Goal: Information Seeking & Learning: Compare options

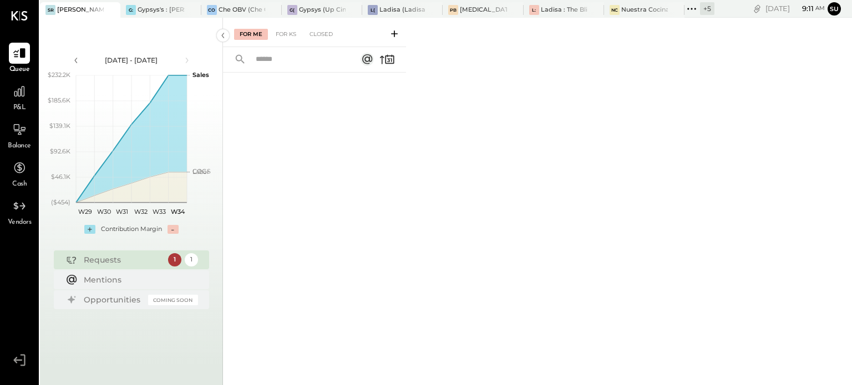
click at [693, 6] on icon at bounding box center [691, 9] width 14 height 14
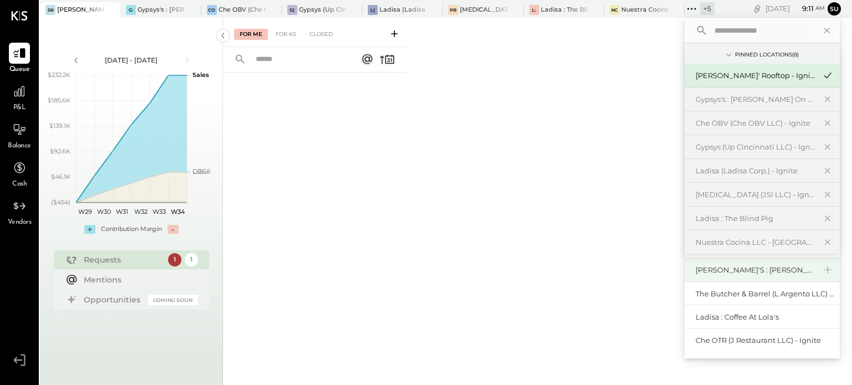
scroll to position [47, 0]
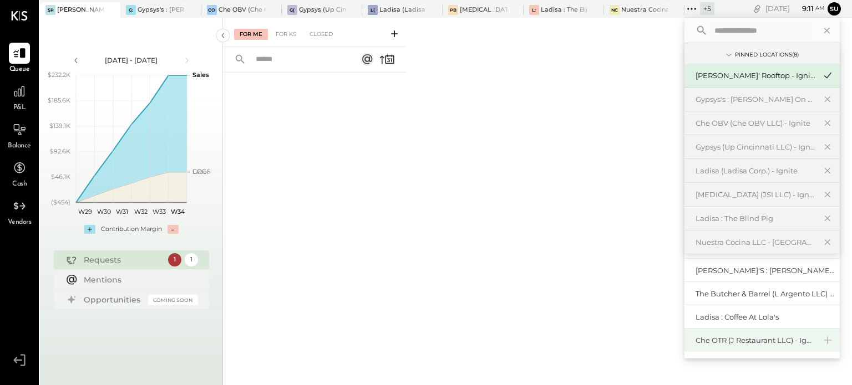
click at [746, 336] on div "Che OTR (J Restaurant LLC) - Ignite" at bounding box center [756, 341] width 120 height 11
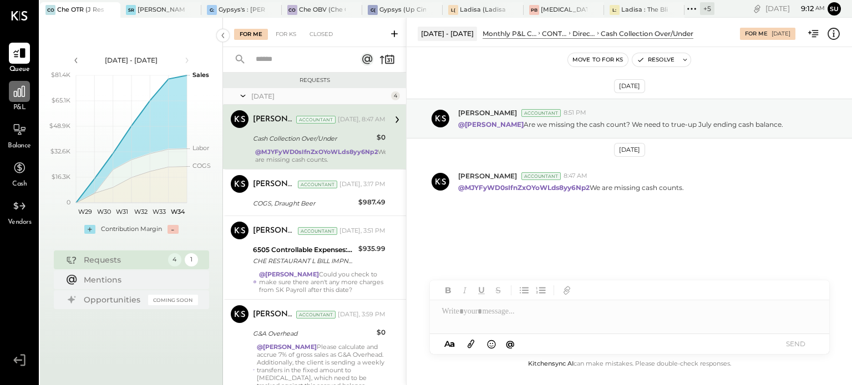
click at [24, 92] on icon at bounding box center [19, 91] width 14 height 14
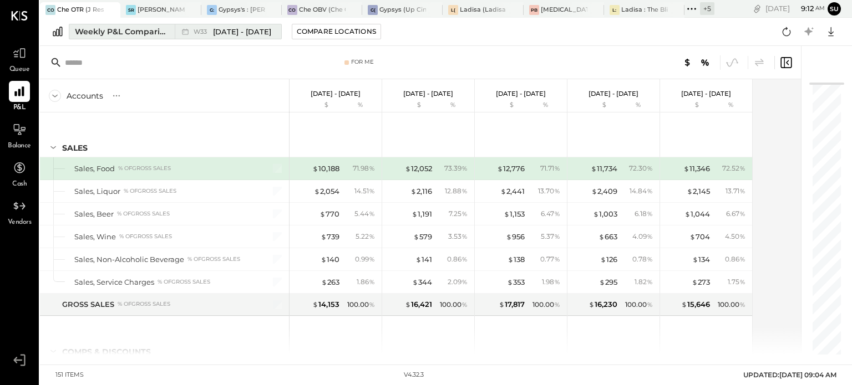
click at [197, 29] on span "W33" at bounding box center [202, 32] width 17 height 6
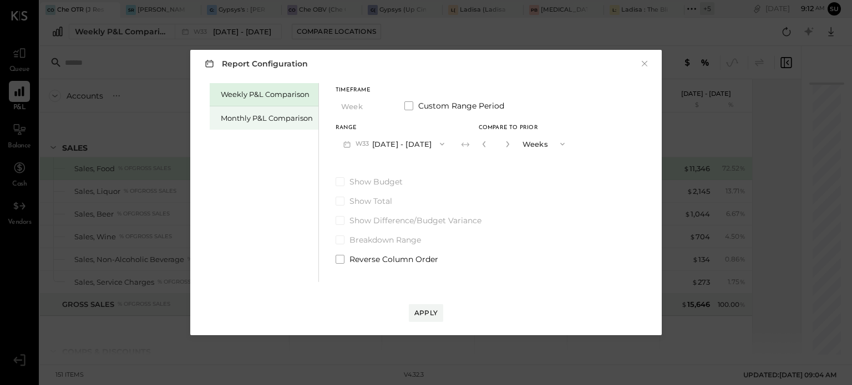
click at [235, 119] on div "Monthly P&L Comparison" at bounding box center [267, 118] width 92 height 11
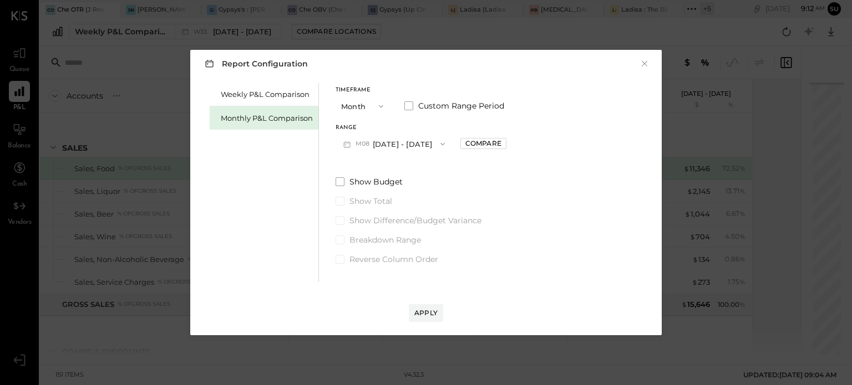
click at [379, 107] on icon "button" at bounding box center [381, 106] width 9 height 9
click at [438, 144] on icon "button" at bounding box center [442, 144] width 9 height 9
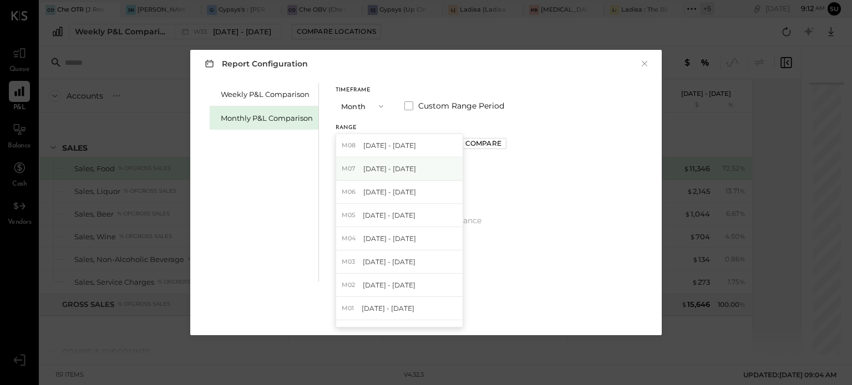
click at [409, 165] on div "M07 [DATE] - [DATE]" at bounding box center [399, 169] width 126 height 23
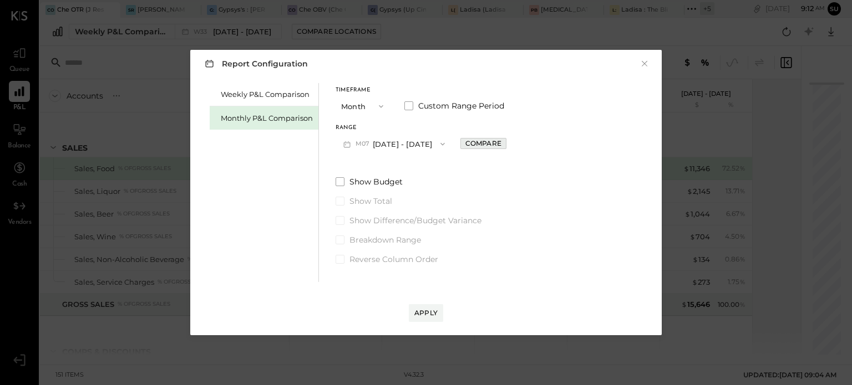
click at [473, 146] on div "Compare" at bounding box center [483, 143] width 36 height 9
click at [559, 140] on icon "button" at bounding box center [563, 144] width 9 height 9
click at [505, 144] on icon "button" at bounding box center [508, 144] width 7 height 7
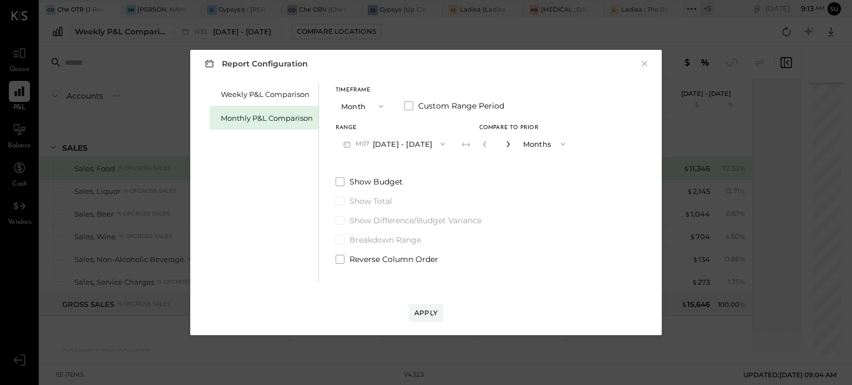
click at [505, 144] on icon "button" at bounding box center [508, 144] width 7 height 7
type input "*"
click at [423, 317] on div "Apply" at bounding box center [425, 312] width 23 height 9
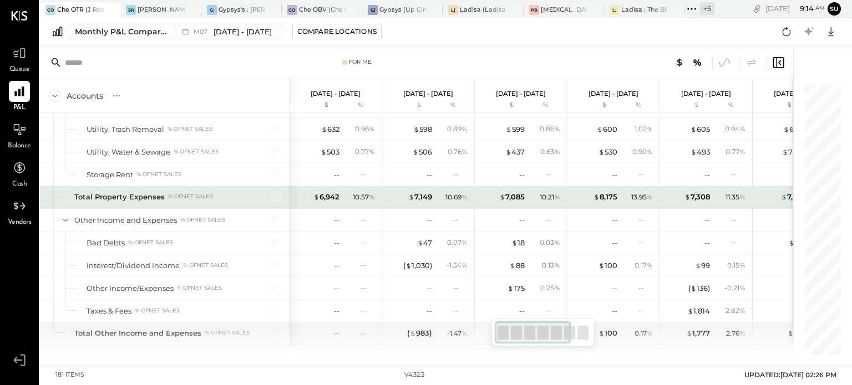
click at [214, 192] on div "Total Property Expenses % of NET SALES" at bounding box center [163, 197] width 178 height 11
click at [324, 192] on div "$ 6,942" at bounding box center [326, 197] width 26 height 11
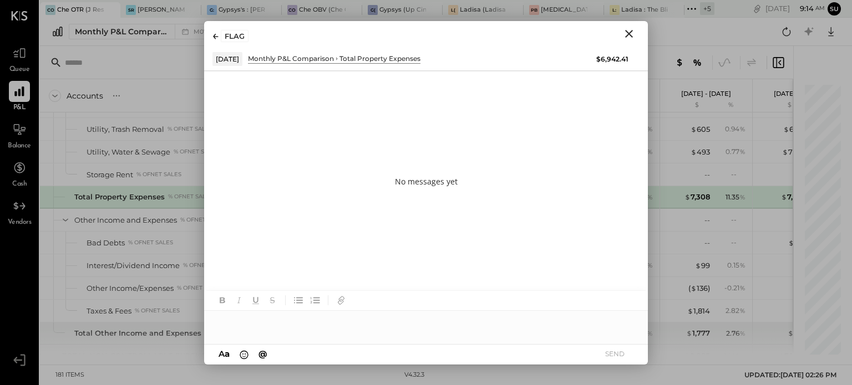
click at [632, 33] on icon "Close" at bounding box center [628, 33] width 13 height 13
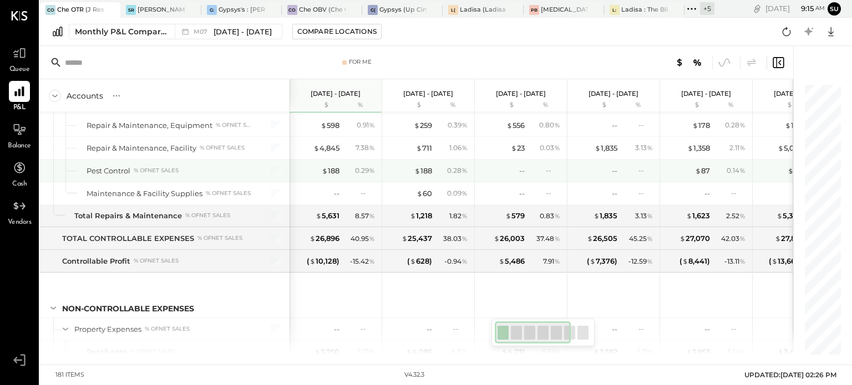
scroll to position [2997, 0]
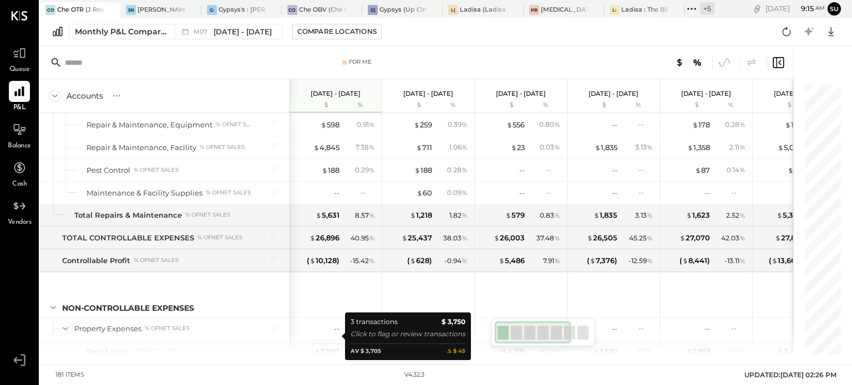
click at [327, 347] on div "$ 3,750" at bounding box center [326, 352] width 25 height 11
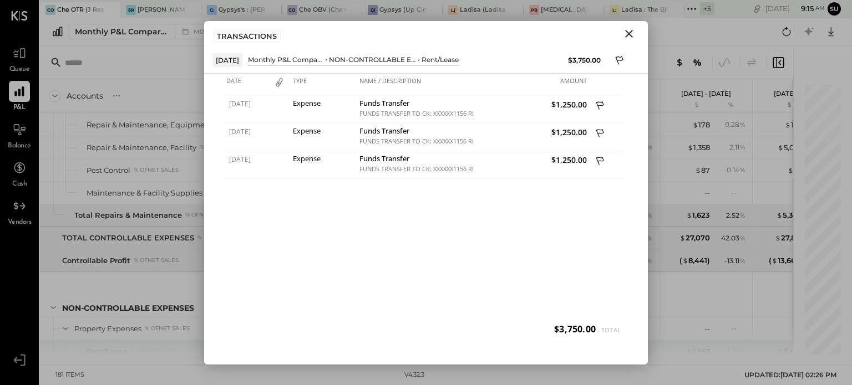
click at [628, 31] on icon "Close" at bounding box center [628, 33] width 13 height 13
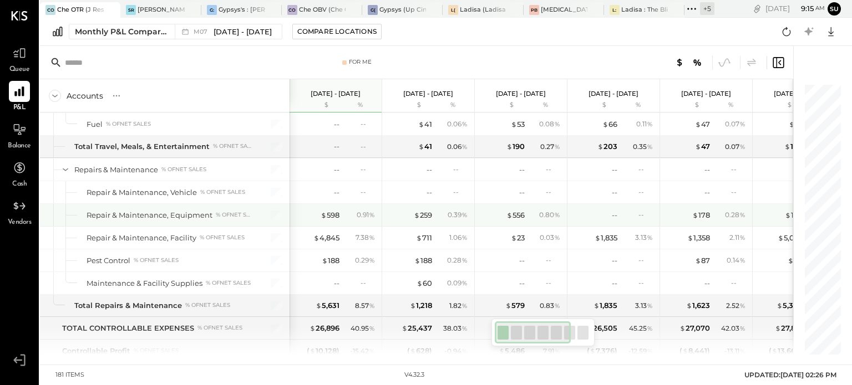
scroll to position [2905, 0]
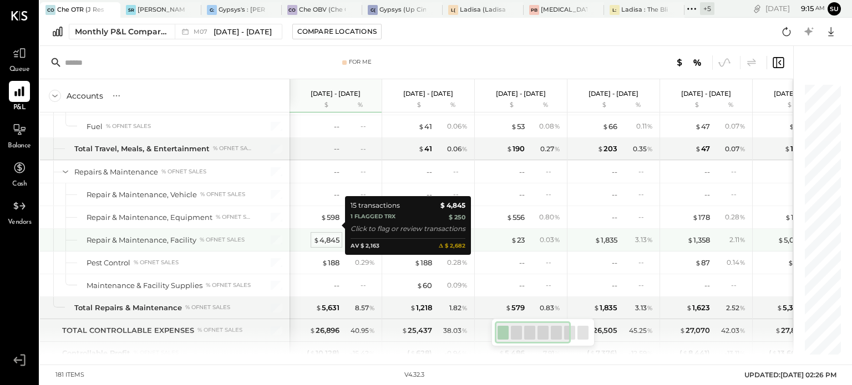
click at [327, 235] on div "$ 4,845" at bounding box center [326, 240] width 26 height 11
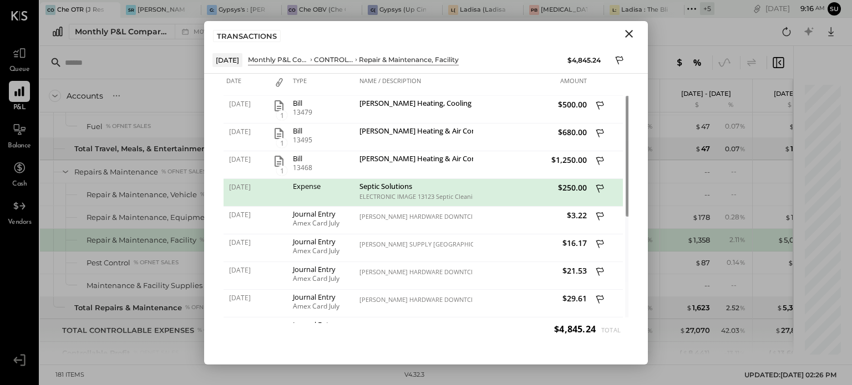
click at [628, 34] on icon "Close" at bounding box center [629, 34] width 8 height 8
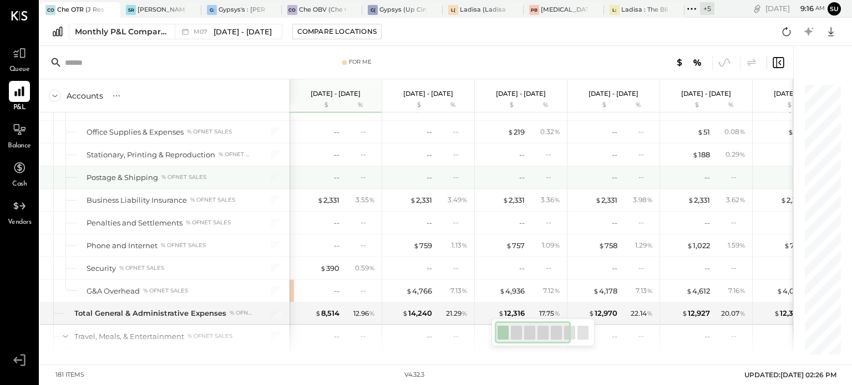
scroll to position [2613, 0]
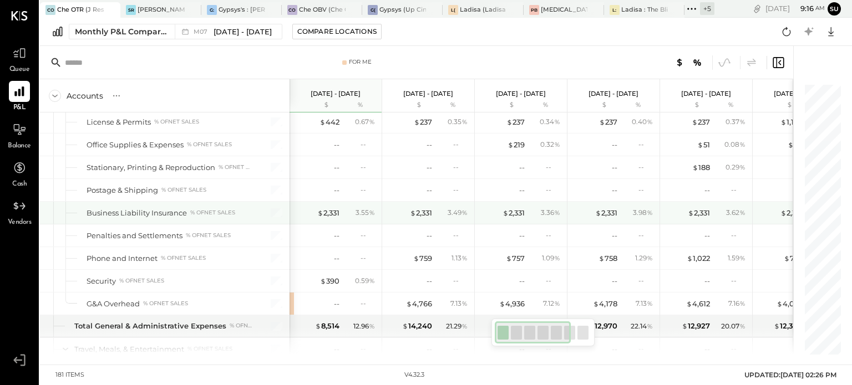
click at [326, 202] on div "$ 2,331 3.55 %" at bounding box center [336, 213] width 83 height 22
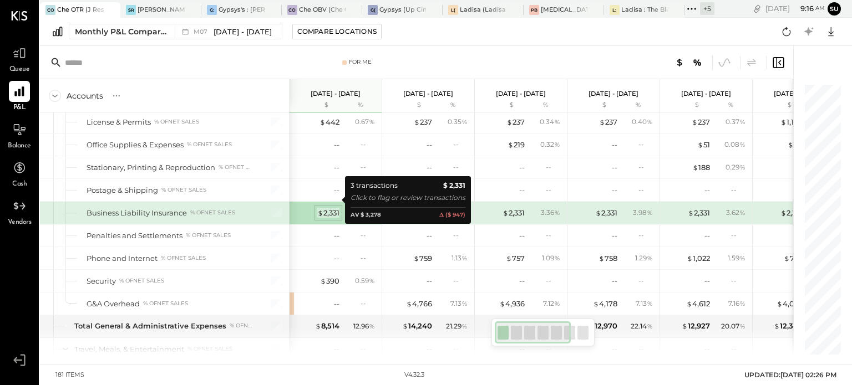
click at [328, 208] on div "$ 2,331" at bounding box center [328, 213] width 22 height 11
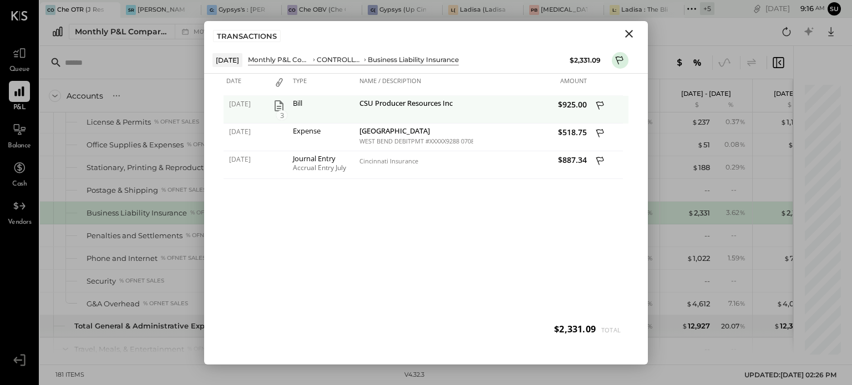
click at [277, 101] on icon "button" at bounding box center [278, 105] width 13 height 13
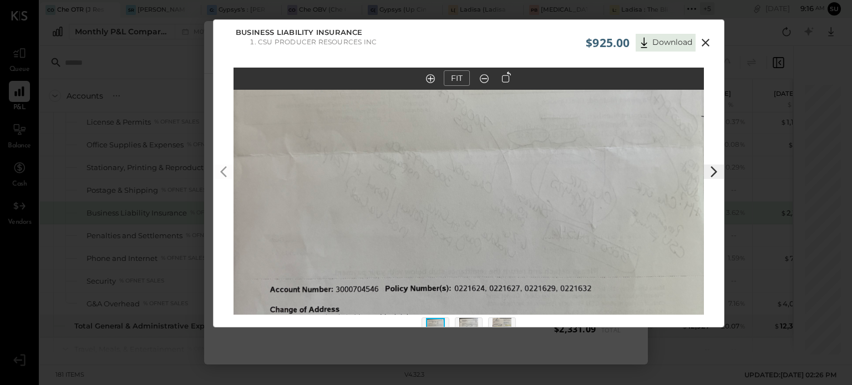
click at [714, 171] on polygon at bounding box center [713, 171] width 7 height 11
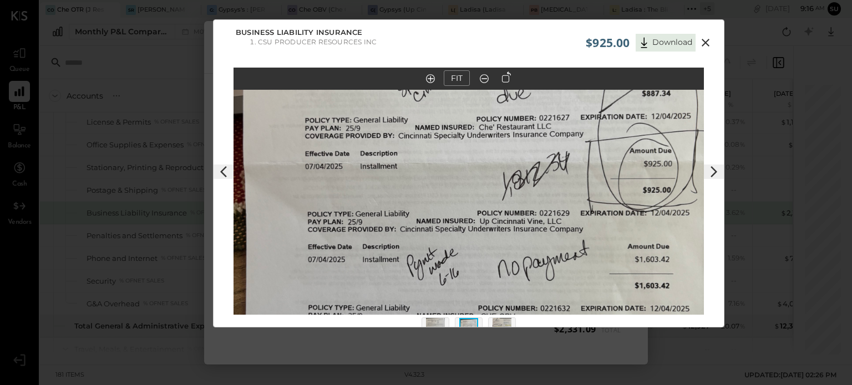
click at [714, 171] on polygon at bounding box center [713, 171] width 7 height 11
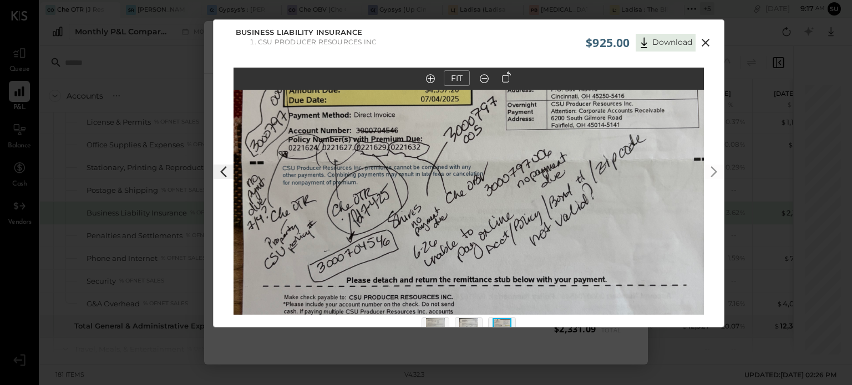
click at [705, 43] on icon at bounding box center [706, 43] width 8 height 8
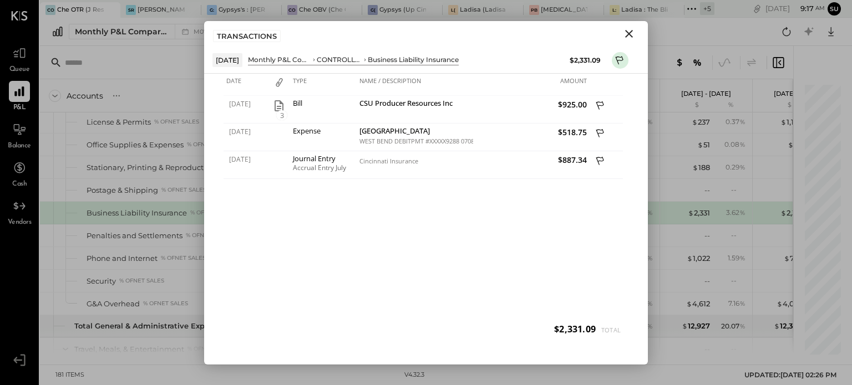
click at [626, 34] on icon "Close" at bounding box center [628, 33] width 13 height 13
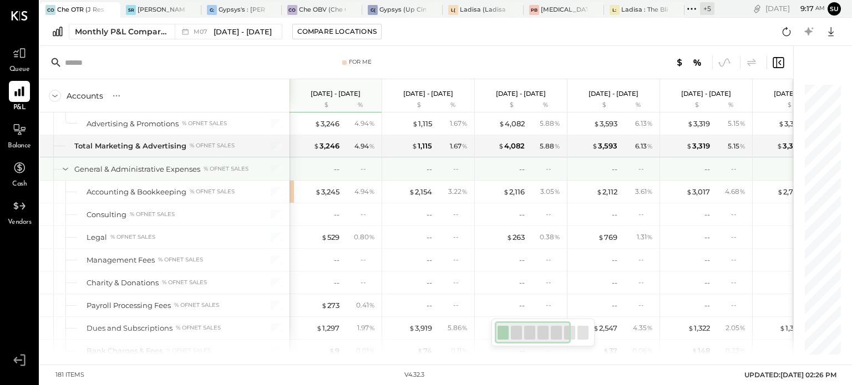
scroll to position [2362, 0]
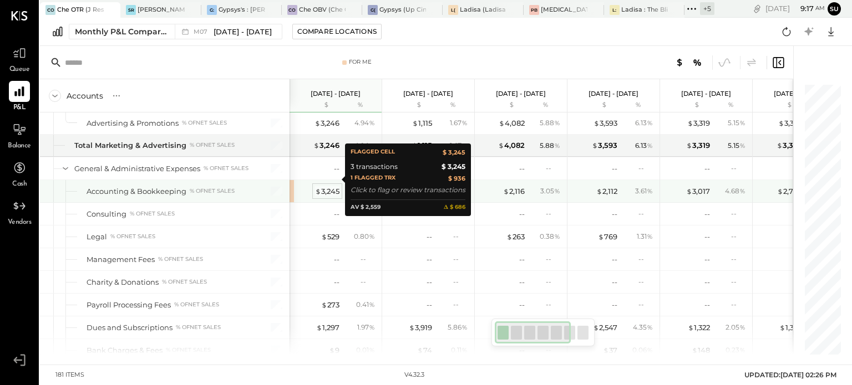
click at [322, 186] on div "$ 3,245" at bounding box center [327, 191] width 24 height 11
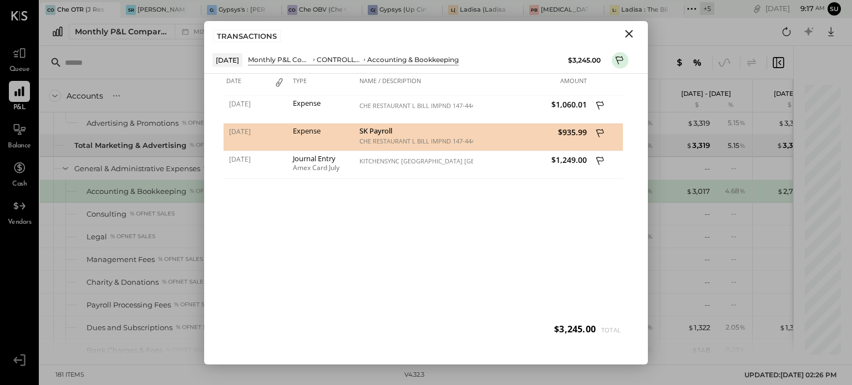
click at [630, 35] on icon "Close" at bounding box center [629, 34] width 8 height 8
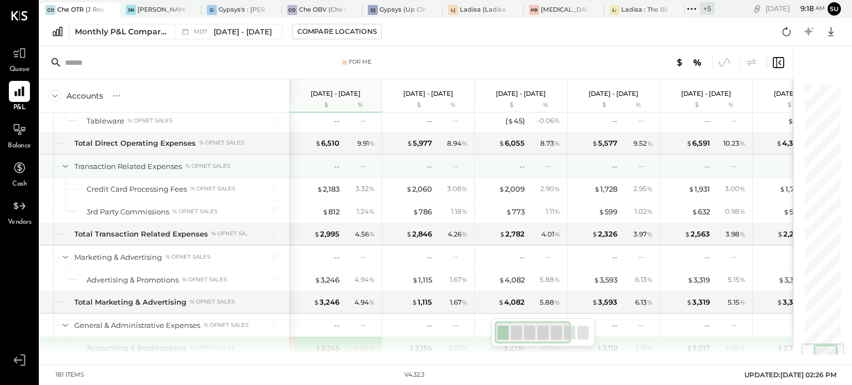
scroll to position [2202, 0]
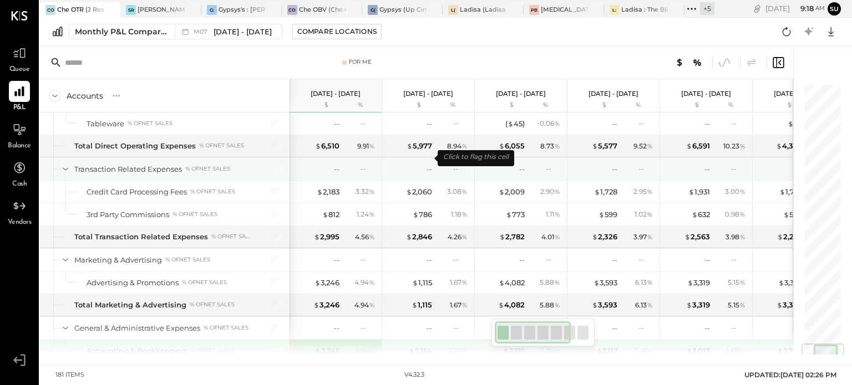
click at [424, 164] on div "--" at bounding box center [410, 169] width 44 height 11
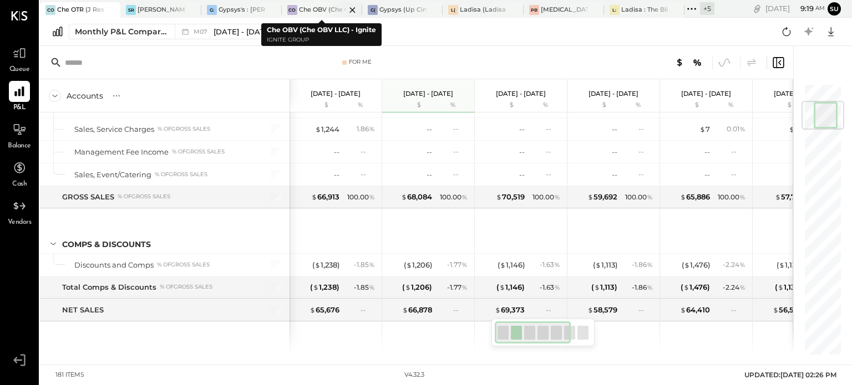
click at [316, 6] on div "Che OBV (Che OBV LLC) - Ignite" at bounding box center [322, 10] width 47 height 9
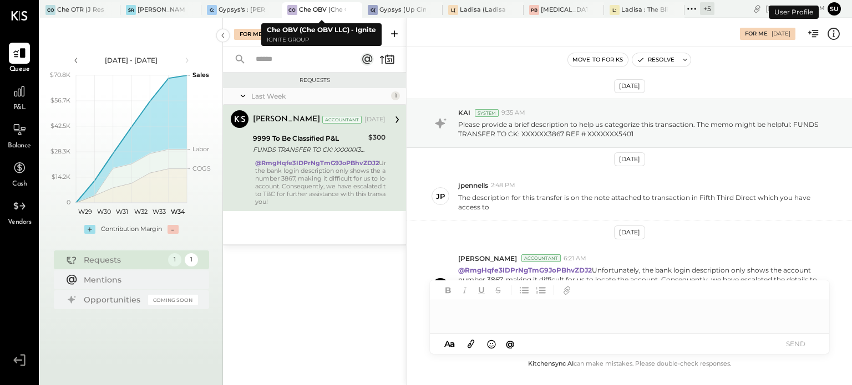
scroll to position [53, 0]
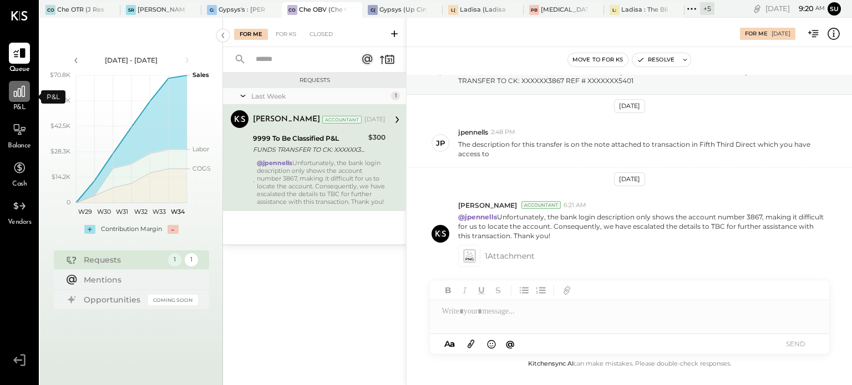
click at [22, 98] on icon at bounding box center [19, 91] width 14 height 14
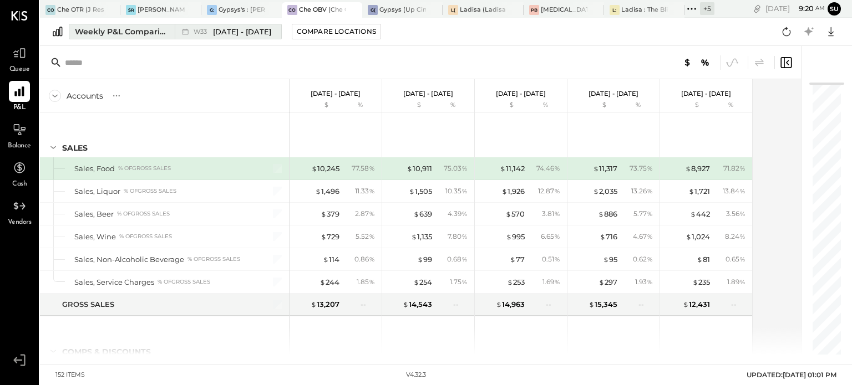
click at [121, 37] on div "Weekly P&L Comparison" at bounding box center [121, 31] width 93 height 11
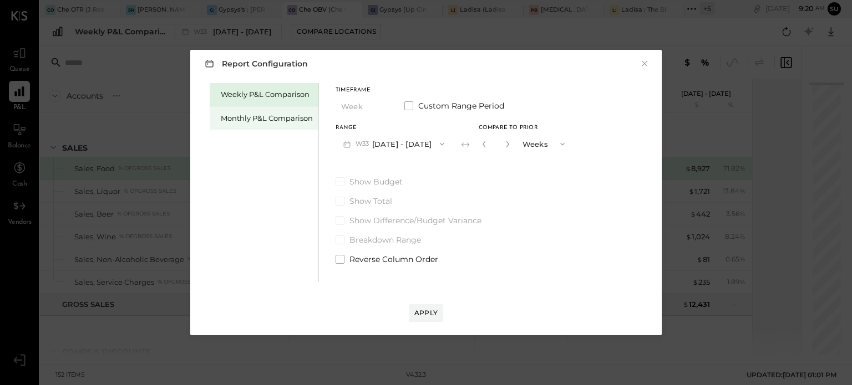
click at [285, 111] on div "Monthly P&L Comparison" at bounding box center [264, 117] width 109 height 23
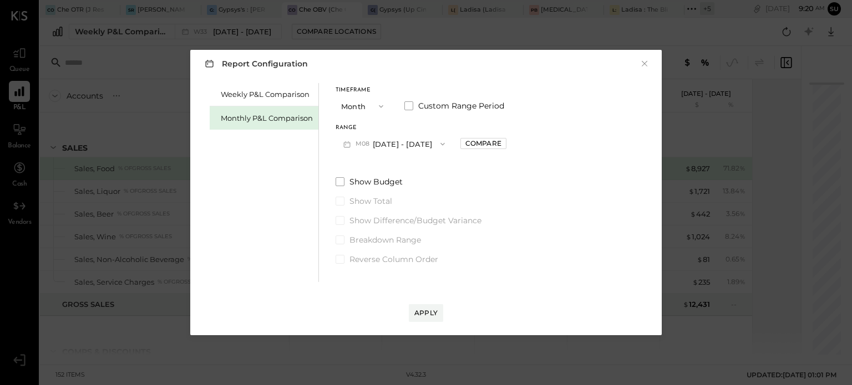
click at [440, 144] on icon "button" at bounding box center [442, 144] width 4 height 3
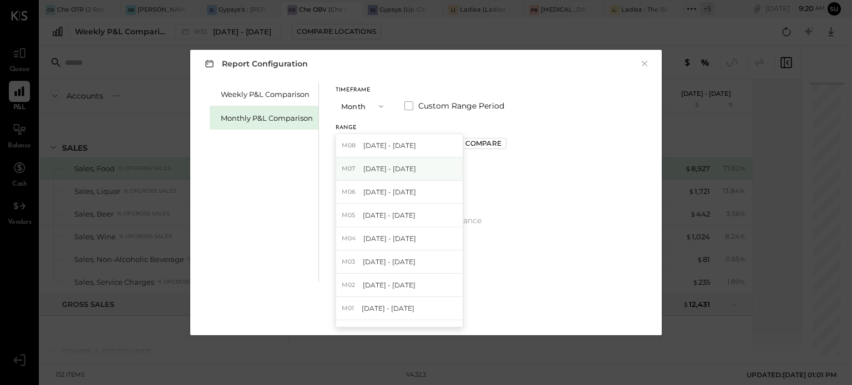
click at [419, 167] on div "M07 [DATE] - [DATE]" at bounding box center [399, 169] width 126 height 23
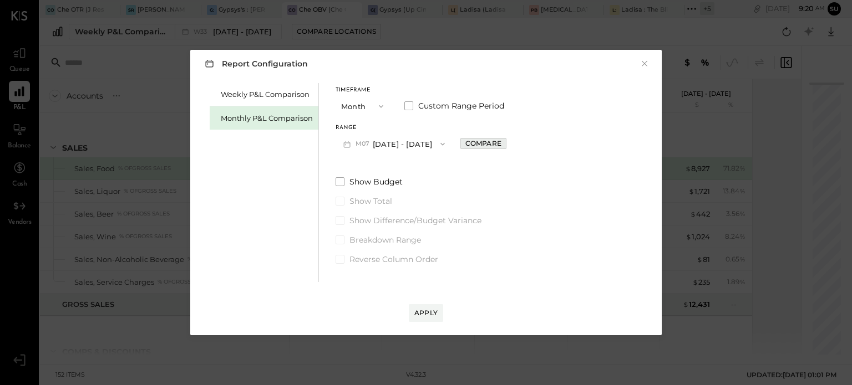
click at [481, 146] on div "Compare" at bounding box center [483, 143] width 36 height 9
click at [506, 145] on icon "button" at bounding box center [507, 144] width 3 height 6
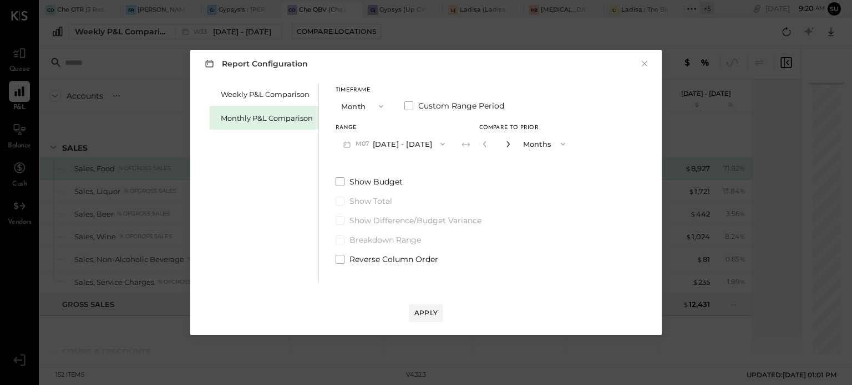
click at [506, 145] on icon "button" at bounding box center [507, 144] width 3 height 6
type input "*"
click at [430, 312] on div "Apply" at bounding box center [425, 312] width 23 height 9
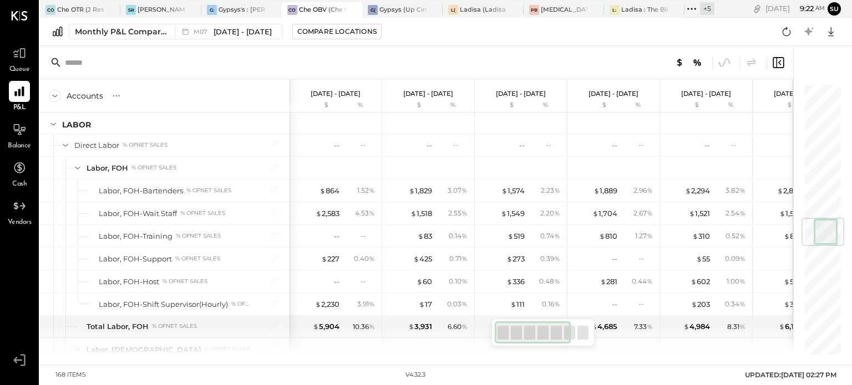
scroll to position [1142, 0]
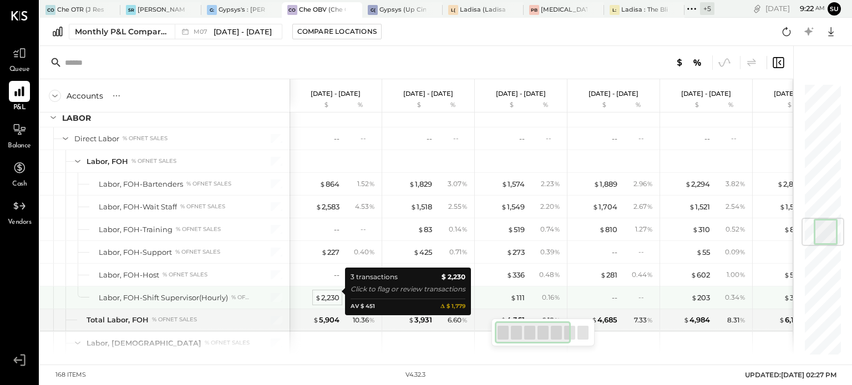
click at [322, 293] on div "$ 2,230" at bounding box center [327, 298] width 24 height 11
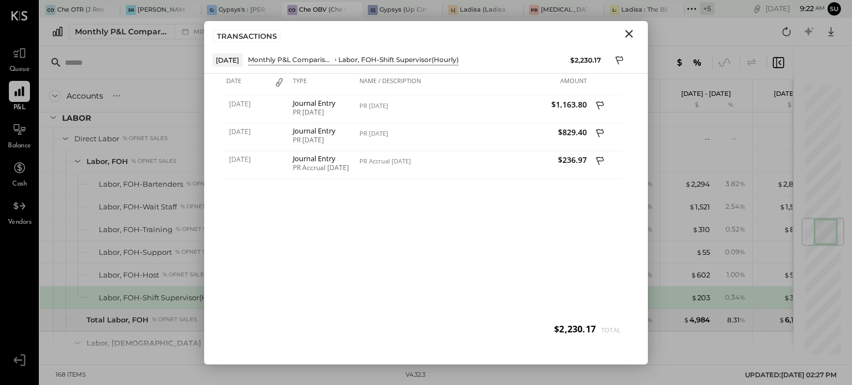
click at [629, 33] on icon "Close" at bounding box center [629, 34] width 8 height 8
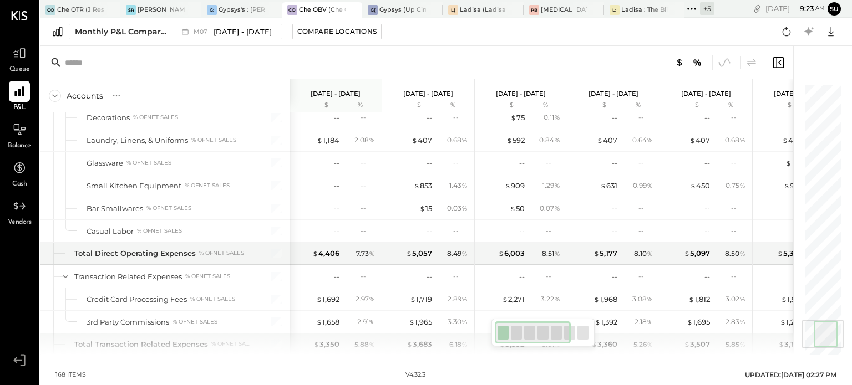
scroll to position [2016, 0]
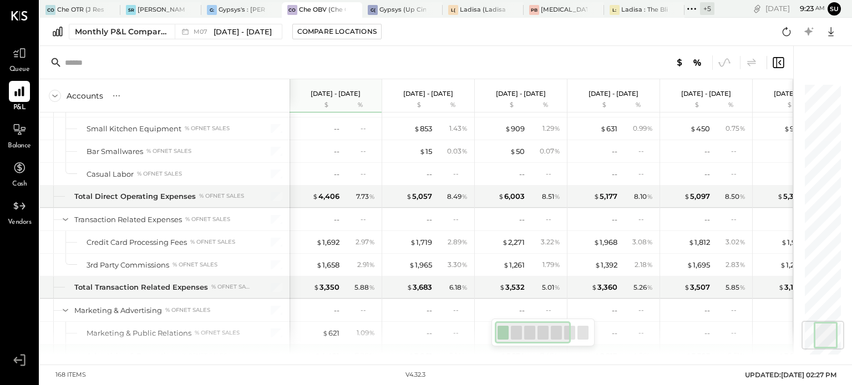
click at [430, 345] on div "$ 3,061 5.14 %" at bounding box center [429, 356] width 83 height 22
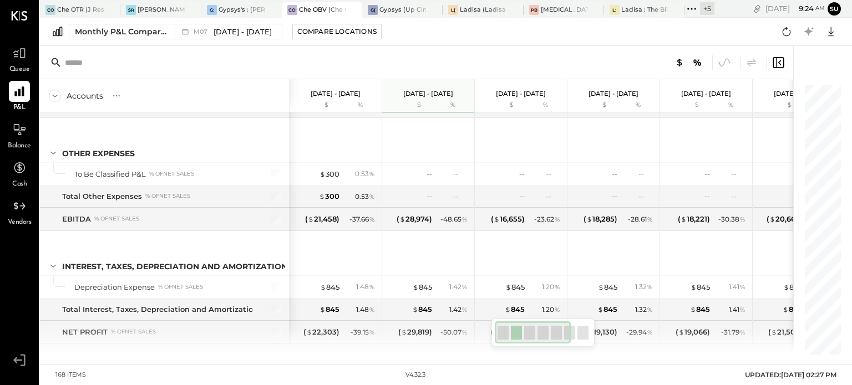
scroll to position [3288, 0]
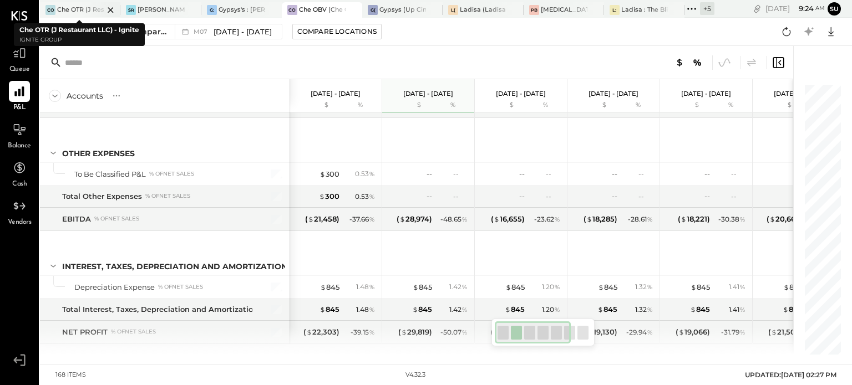
click at [82, 11] on div at bounding box center [101, 9] width 39 height 15
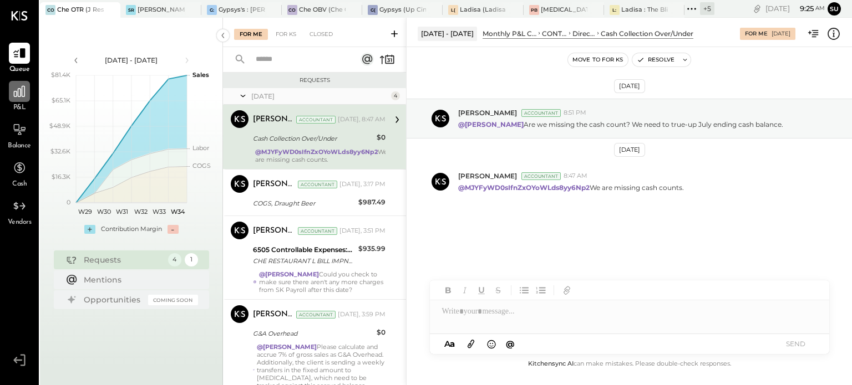
click at [14, 90] on icon at bounding box center [19, 91] width 14 height 14
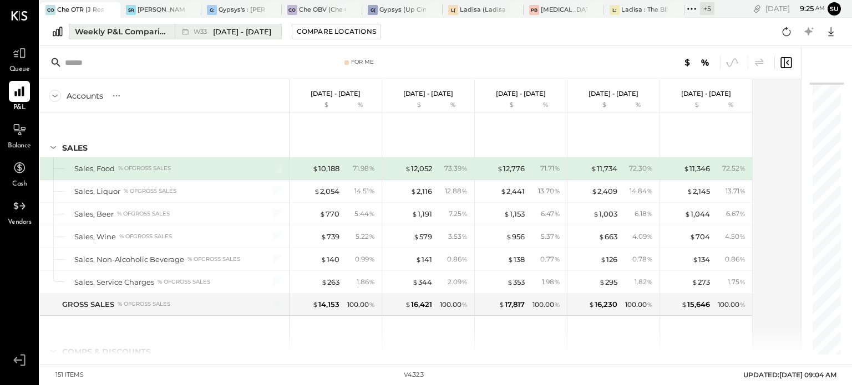
click at [130, 33] on div "Weekly P&L Comparison" at bounding box center [121, 31] width 93 height 11
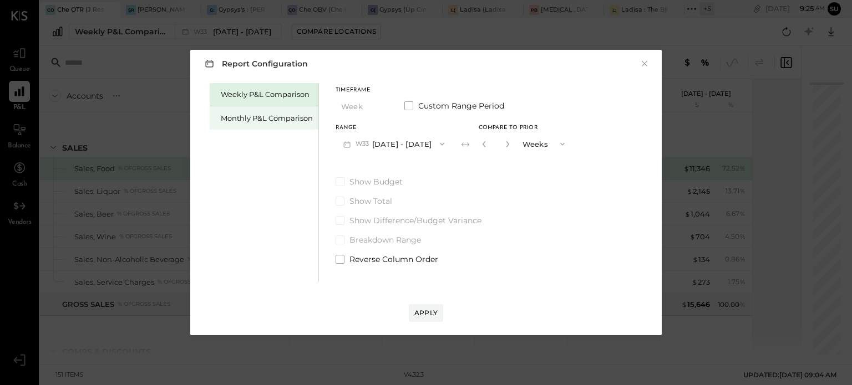
click at [245, 108] on div "Monthly P&L Comparison" at bounding box center [264, 117] width 109 height 23
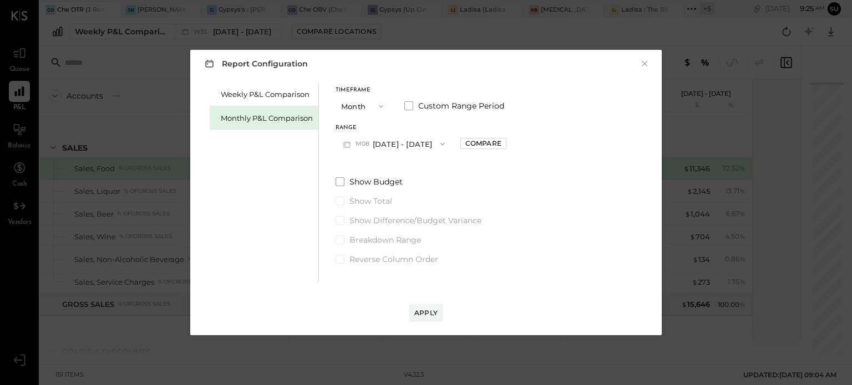
click at [393, 148] on button "M08 [DATE] - [DATE]" at bounding box center [394, 144] width 117 height 21
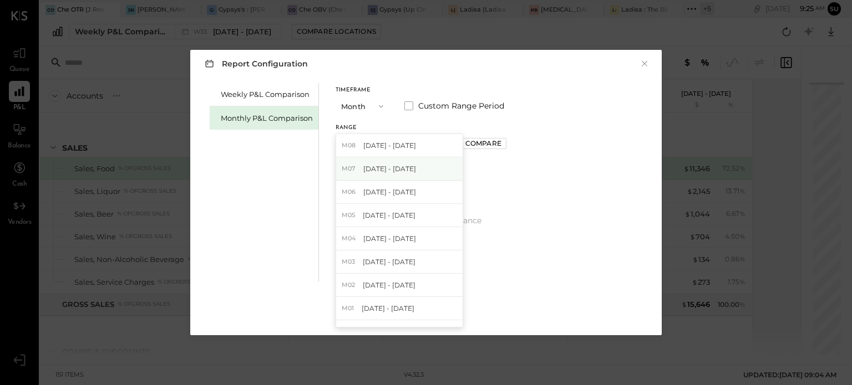
click at [388, 166] on span "[DATE] - [DATE]" at bounding box center [389, 168] width 53 height 9
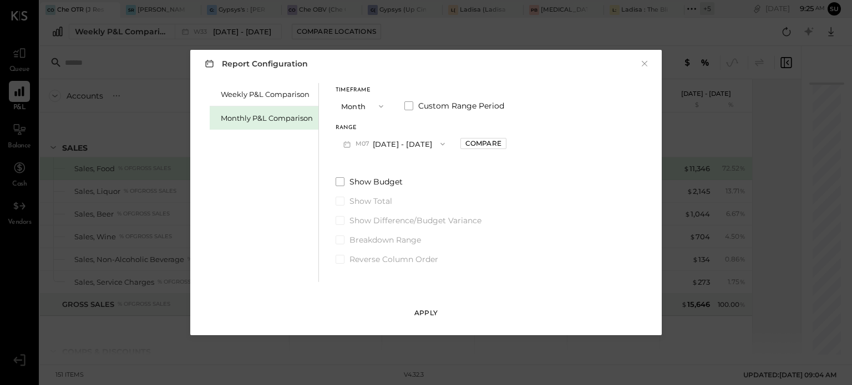
click at [427, 314] on div "Apply" at bounding box center [425, 312] width 23 height 9
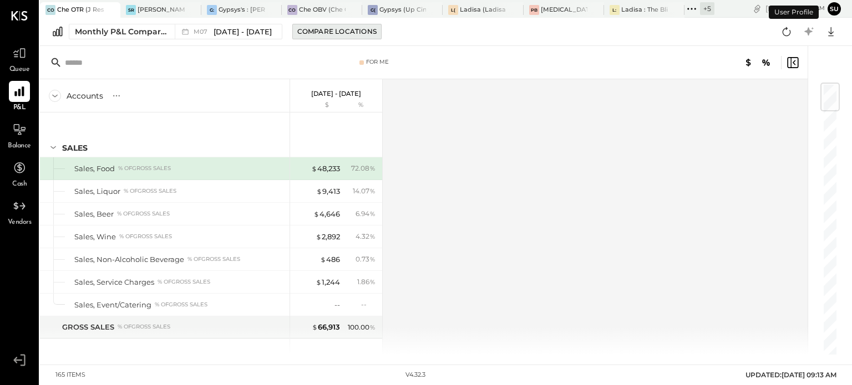
click at [329, 33] on div "Compare Locations" at bounding box center [336, 31] width 79 height 9
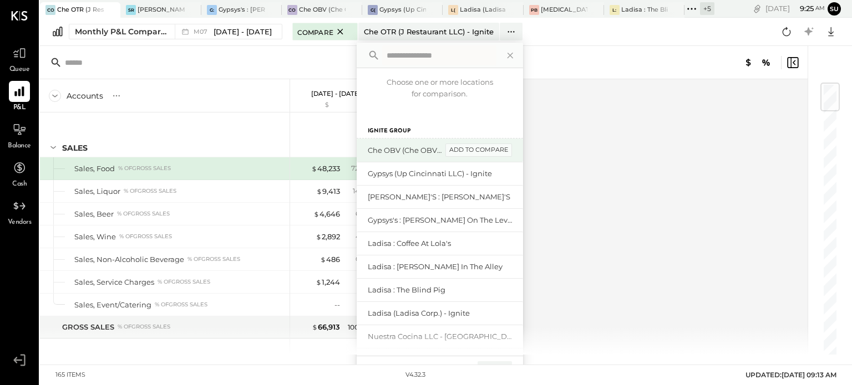
click at [449, 153] on div "add to compare" at bounding box center [478, 150] width 67 height 13
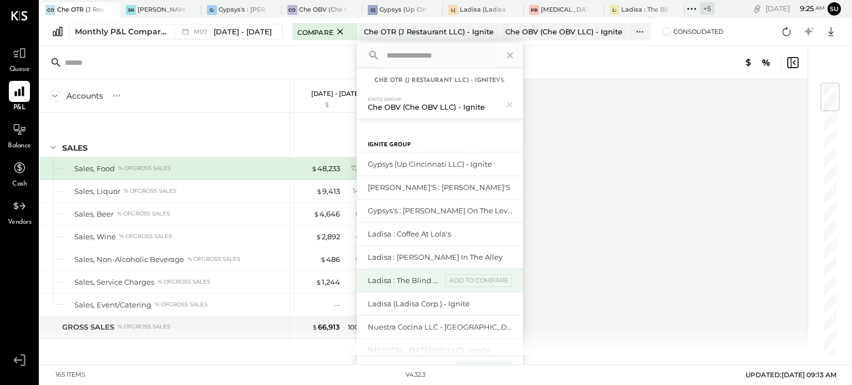
scroll to position [63, 0]
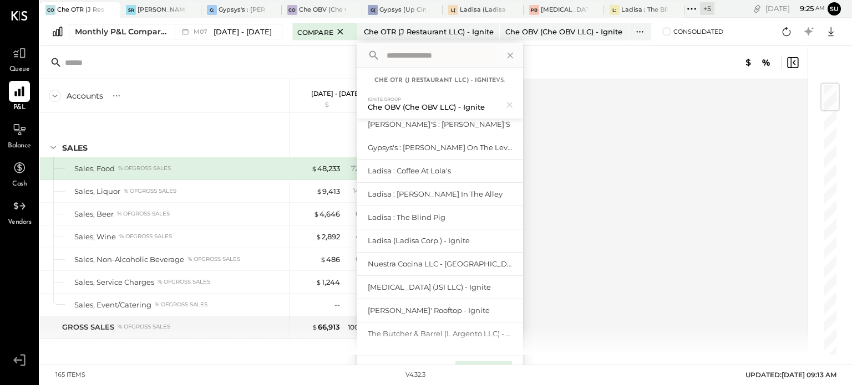
click at [471, 362] on div "Compare (1)" at bounding box center [483, 371] width 56 height 18
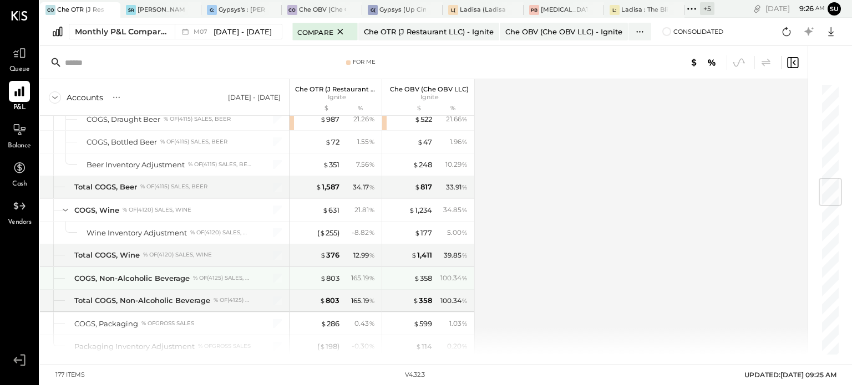
scroll to position [803, 0]
click at [450, 274] on div "100.34 %" at bounding box center [453, 278] width 27 height 10
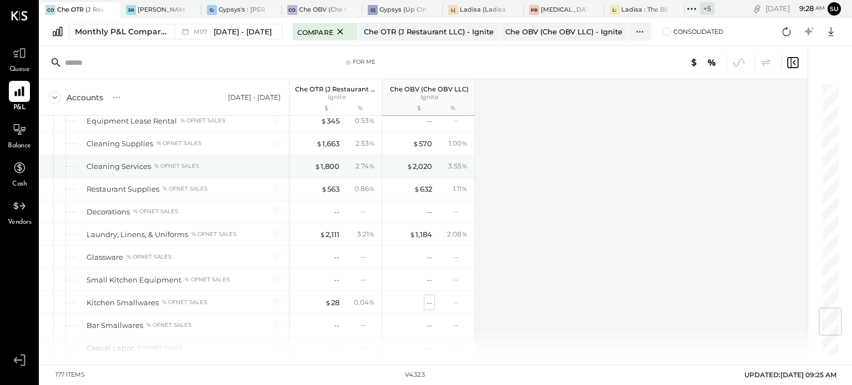
scroll to position [1889, 0]
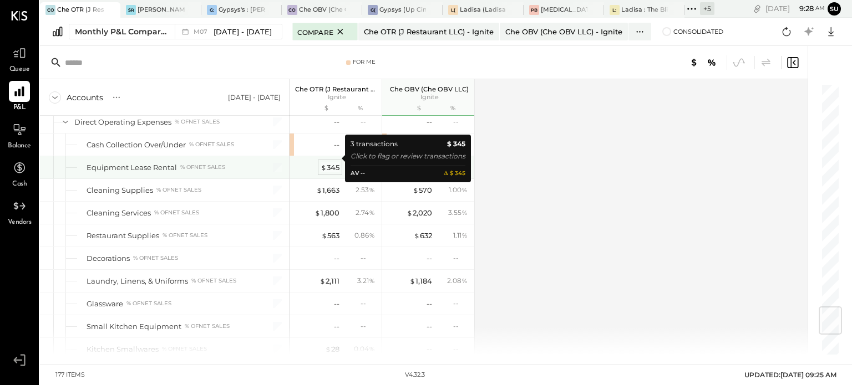
click at [334, 163] on div "$ 345" at bounding box center [330, 168] width 19 height 11
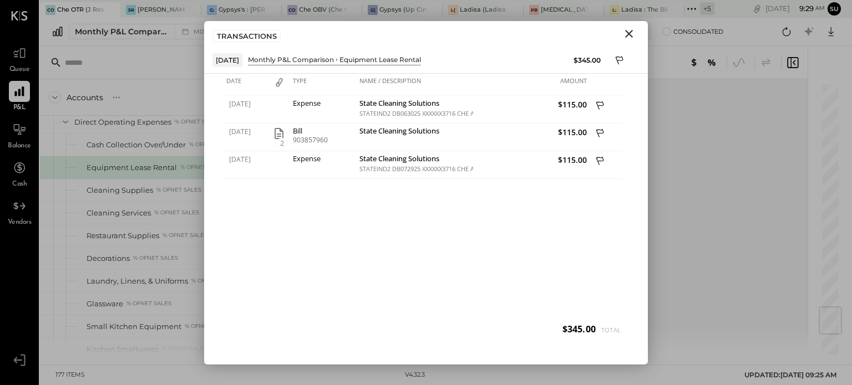
click at [630, 35] on icon "Close" at bounding box center [628, 33] width 13 height 13
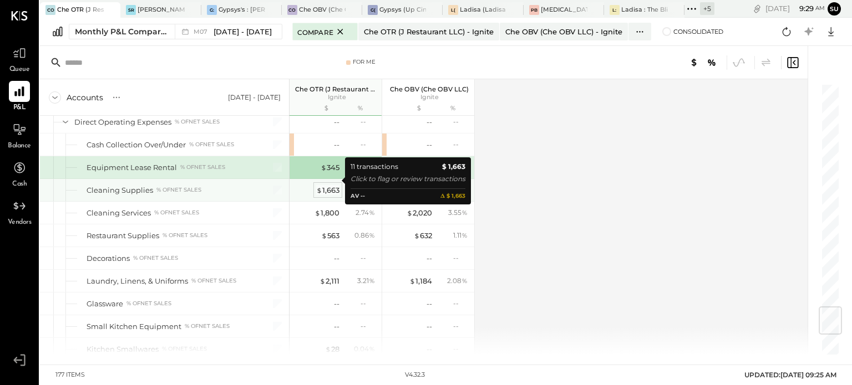
click at [328, 185] on div "$ 1,663" at bounding box center [327, 190] width 23 height 11
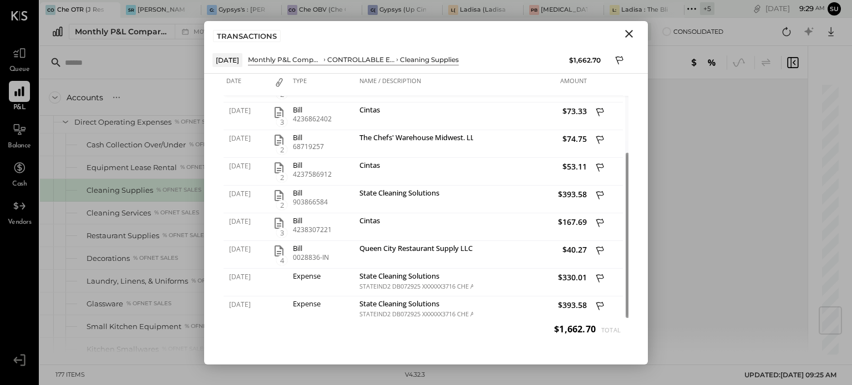
click at [631, 27] on icon "Close" at bounding box center [628, 33] width 13 height 13
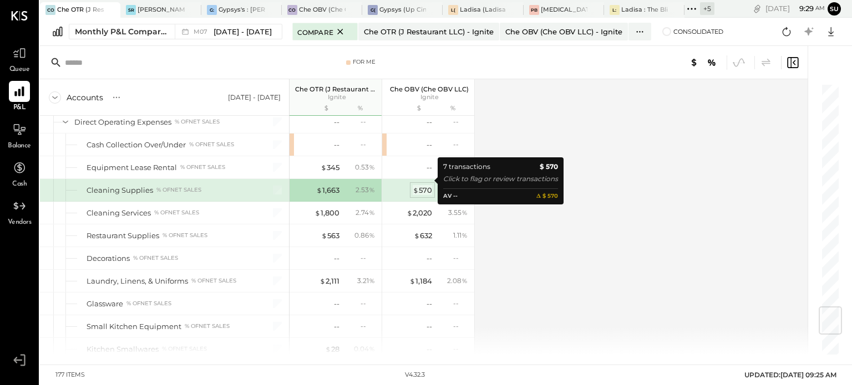
click at [413, 186] on span "$" at bounding box center [416, 190] width 6 height 9
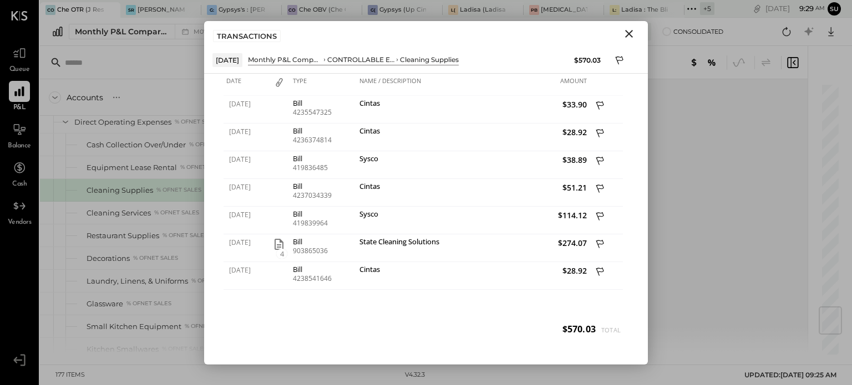
click at [630, 31] on icon "Close" at bounding box center [628, 33] width 13 height 13
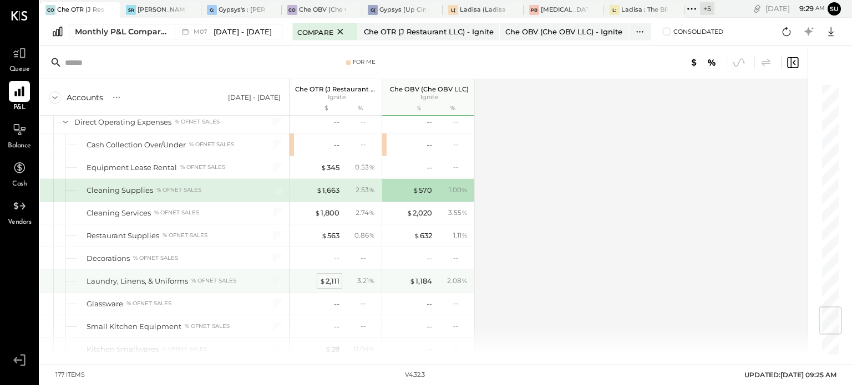
click at [331, 270] on div "$ 2,111 3.21 %" at bounding box center [336, 281] width 83 height 22
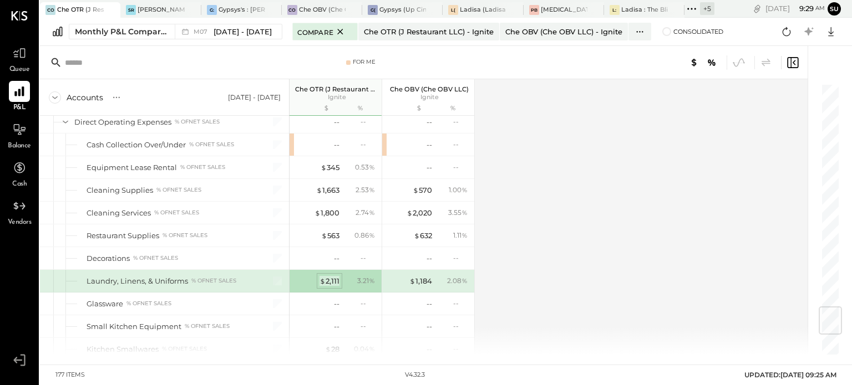
click at [331, 270] on div "$ 2,111 3.21 %" at bounding box center [336, 281] width 83 height 22
click at [332, 276] on div "$ 2,111" at bounding box center [329, 281] width 20 height 11
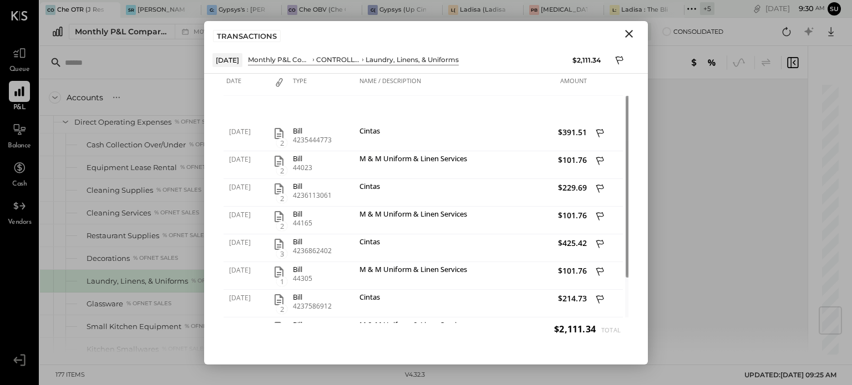
click at [630, 29] on icon "Close" at bounding box center [628, 33] width 13 height 13
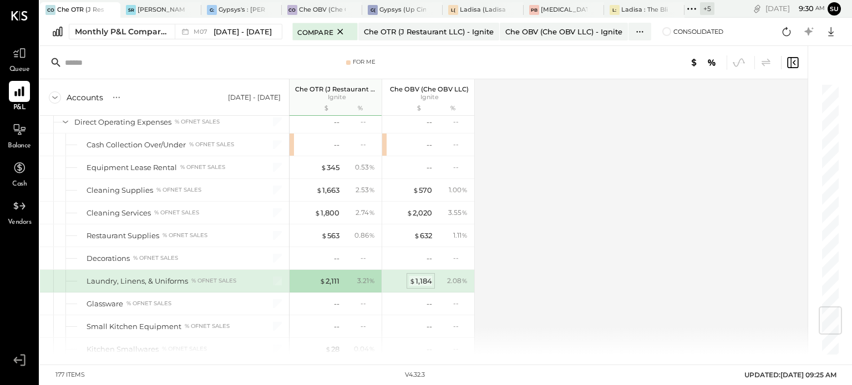
click at [422, 276] on div "$ 1,184" at bounding box center [420, 281] width 23 height 11
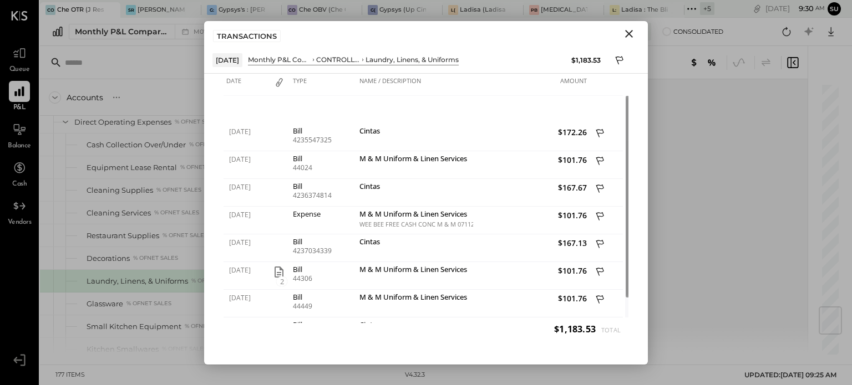
click at [632, 32] on icon "Close" at bounding box center [628, 33] width 13 height 13
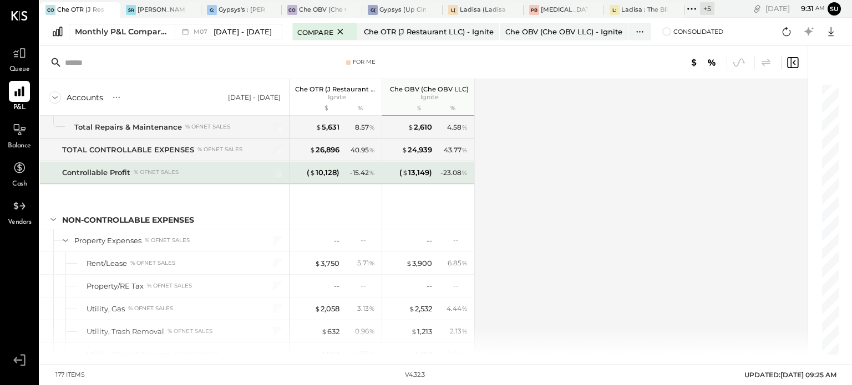
scroll to position [3019, 0]
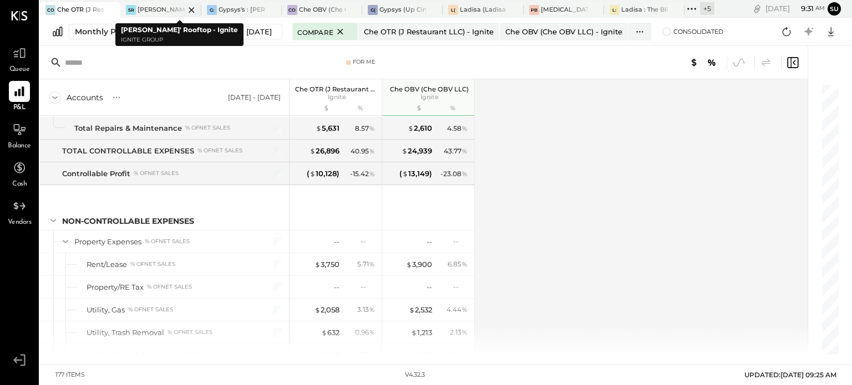
click at [171, 6] on div at bounding box center [182, 9] width 39 height 15
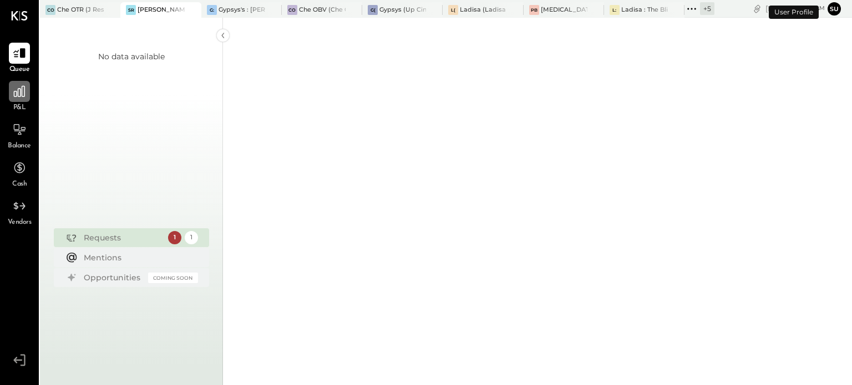
click at [10, 87] on div at bounding box center [19, 91] width 21 height 21
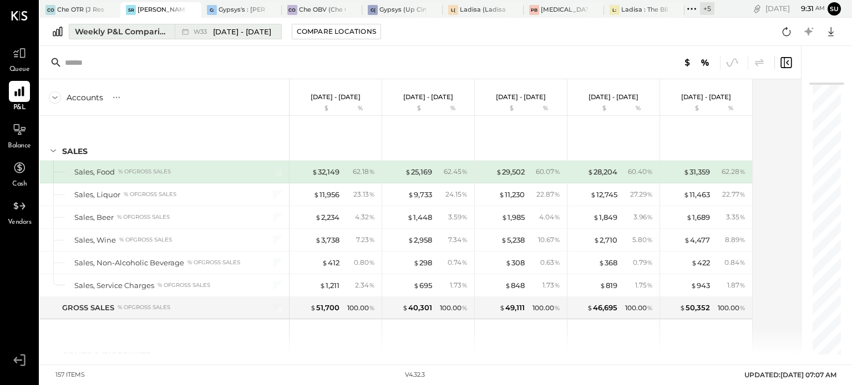
click at [154, 27] on div "Weekly P&L Comparison" at bounding box center [121, 31] width 93 height 11
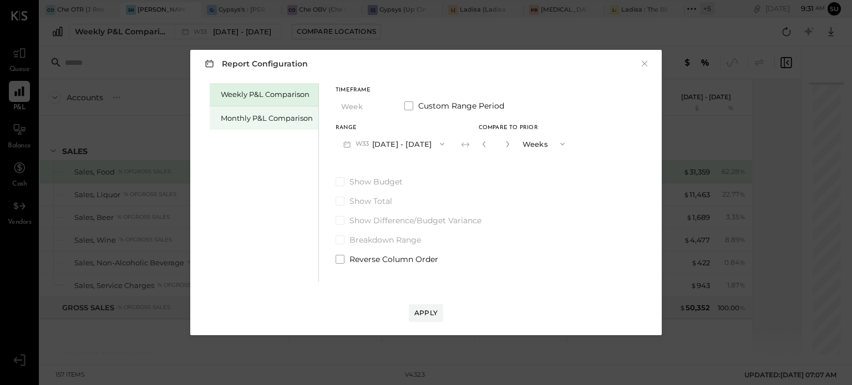
click at [240, 120] on div "Monthly P&L Comparison" at bounding box center [267, 118] width 92 height 11
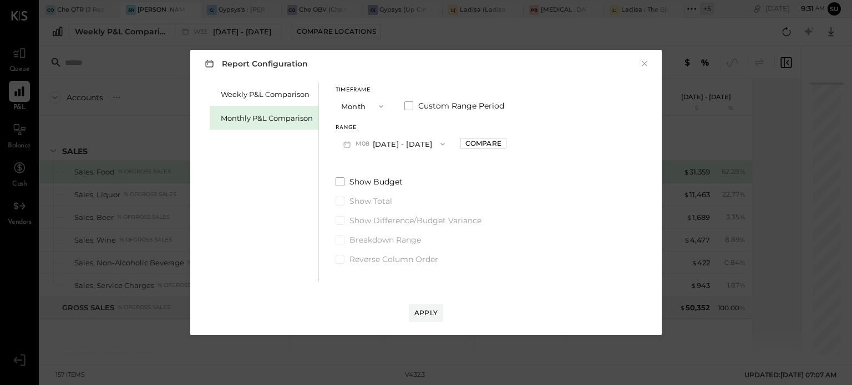
click at [438, 143] on icon "button" at bounding box center [442, 144] width 9 height 9
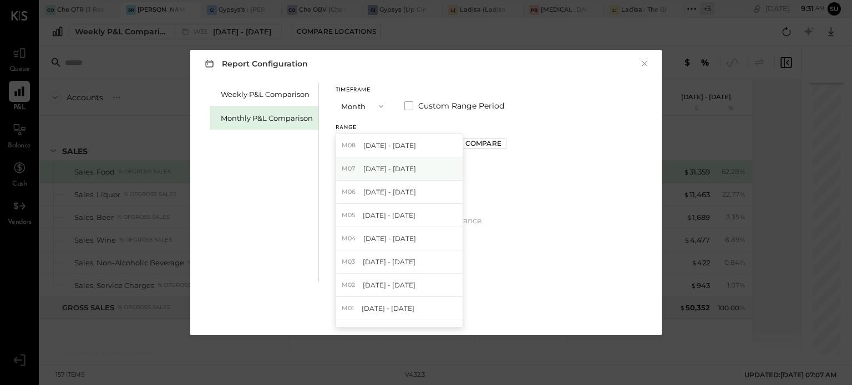
click at [415, 167] on div "M07 [DATE] - [DATE]" at bounding box center [399, 169] width 126 height 23
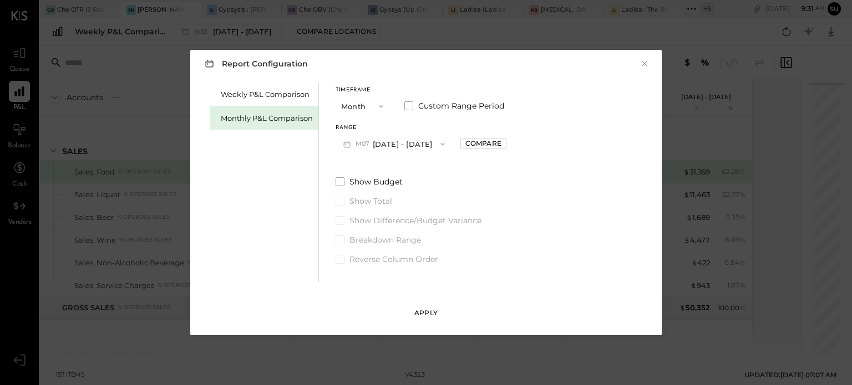
click at [427, 310] on div "Apply" at bounding box center [425, 312] width 23 height 9
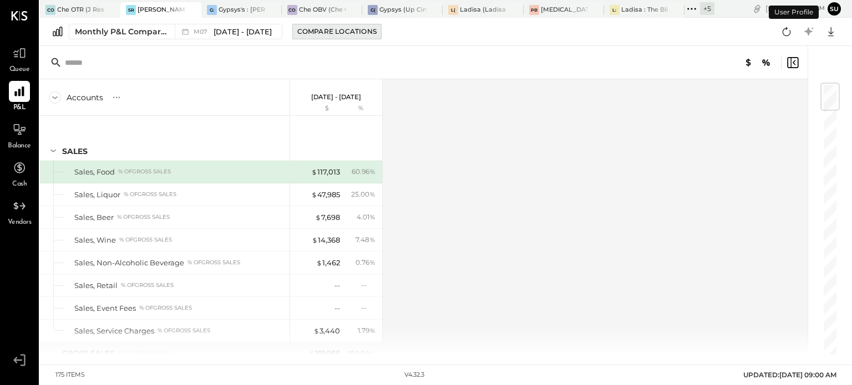
click at [348, 27] on div "Compare Locations" at bounding box center [336, 31] width 79 height 9
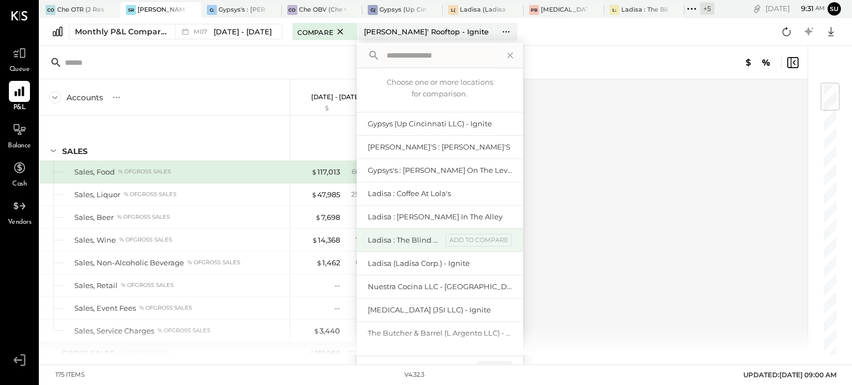
scroll to position [73, 0]
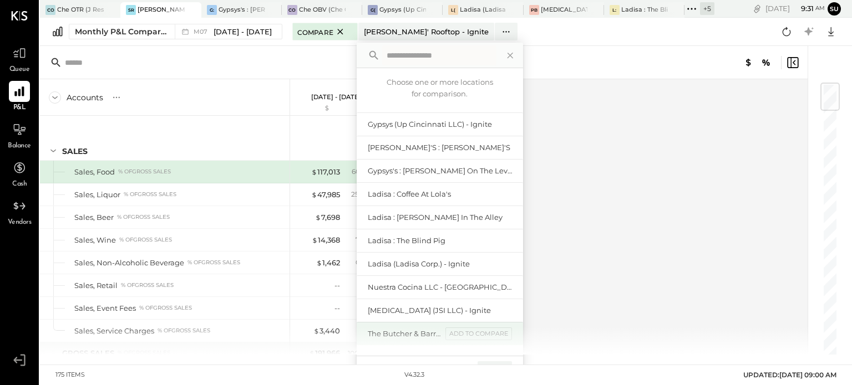
click at [390, 329] on div "The Butcher & Barrel (L Argento LLC) - [GEOGRAPHIC_DATA]" at bounding box center [405, 334] width 74 height 11
click at [446, 328] on div "add to compare" at bounding box center [478, 334] width 67 height 13
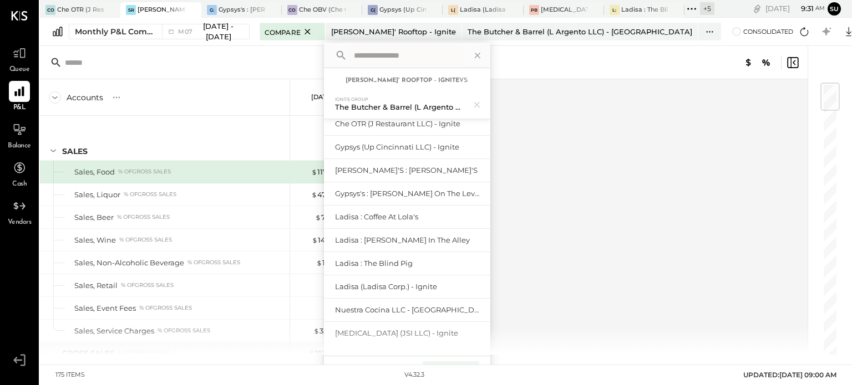
scroll to position [64, 0]
click at [453, 361] on div "select All None Compare (1)" at bounding box center [407, 370] width 166 height 28
click at [453, 363] on div "Compare (1)" at bounding box center [451, 371] width 56 height 18
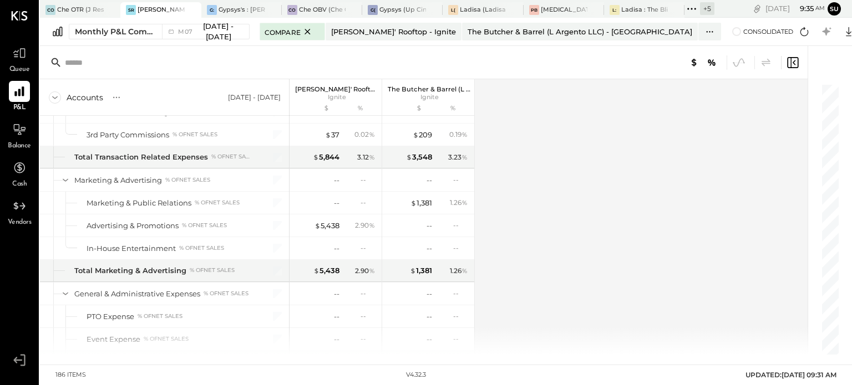
scroll to position [2379, 0]
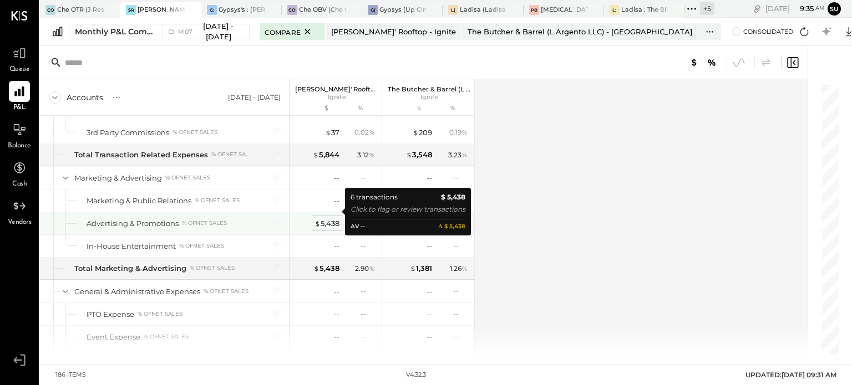
click at [321, 219] on div "$ 5,438" at bounding box center [326, 224] width 25 height 11
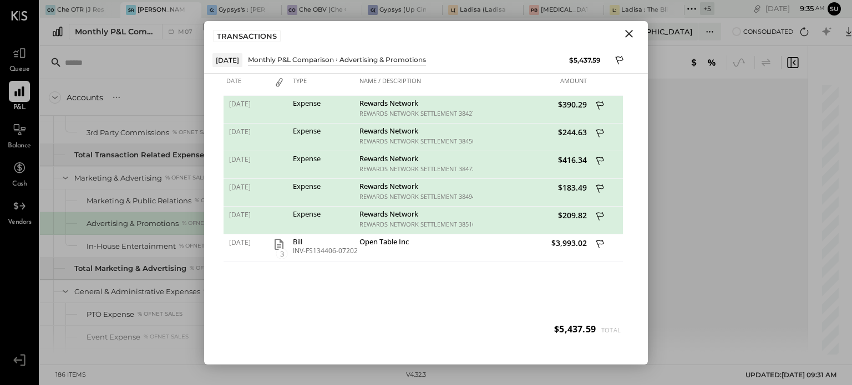
click at [630, 33] on icon "Close" at bounding box center [629, 34] width 8 height 8
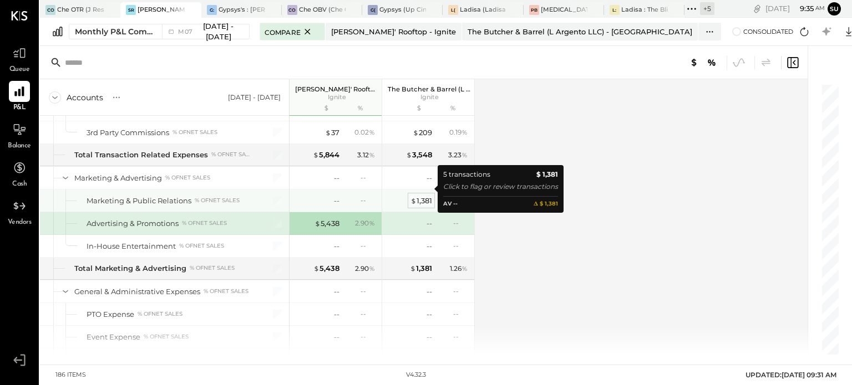
click at [430, 196] on div "$ 1,381" at bounding box center [421, 201] width 22 height 11
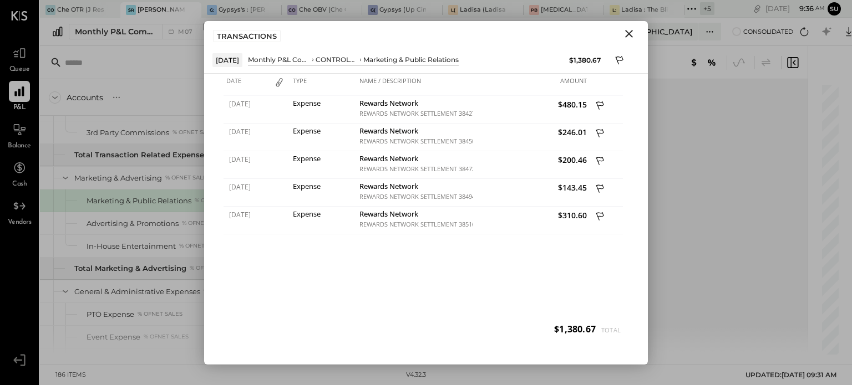
click at [630, 33] on icon "Close" at bounding box center [629, 34] width 8 height 8
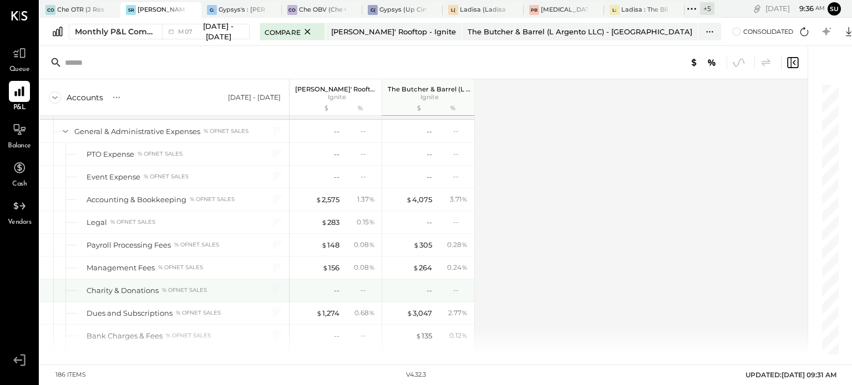
scroll to position [2539, 0]
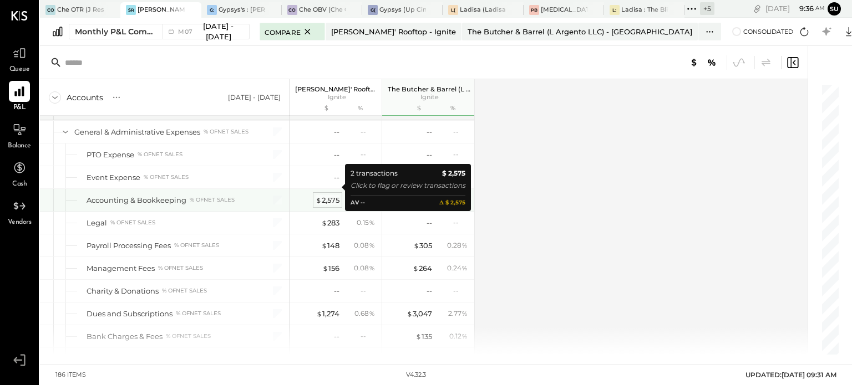
click at [326, 195] on div "$ 2,575" at bounding box center [328, 200] width 24 height 11
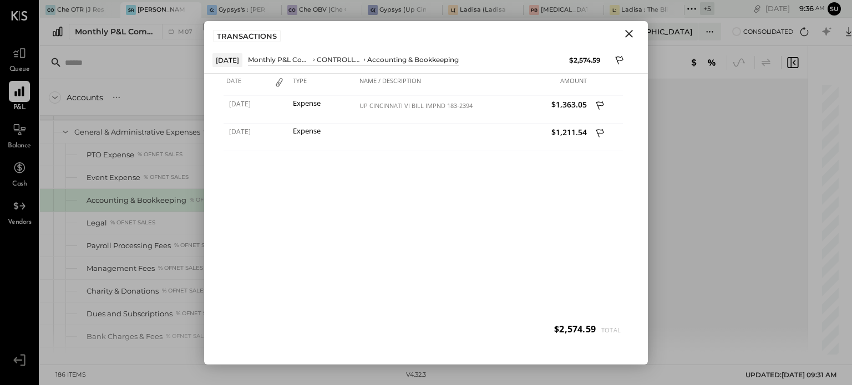
click at [628, 33] on icon "Close" at bounding box center [629, 34] width 8 height 8
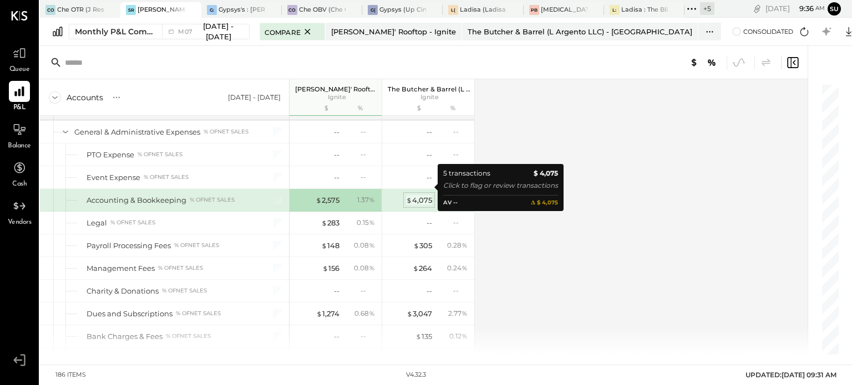
click at [412, 195] on div "$ 4,075" at bounding box center [419, 200] width 26 height 11
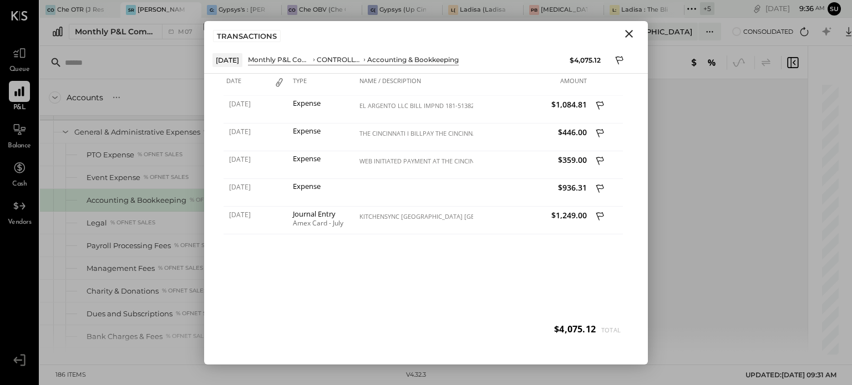
click at [625, 35] on icon "Close" at bounding box center [628, 33] width 13 height 13
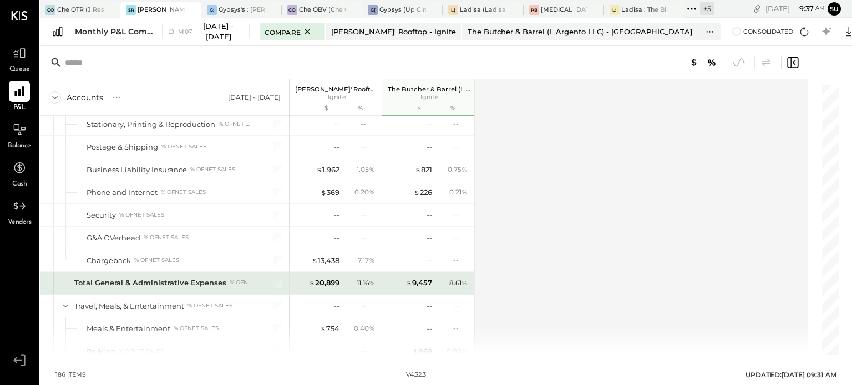
scroll to position [2714, 0]
